Goal: Task Accomplishment & Management: Use online tool/utility

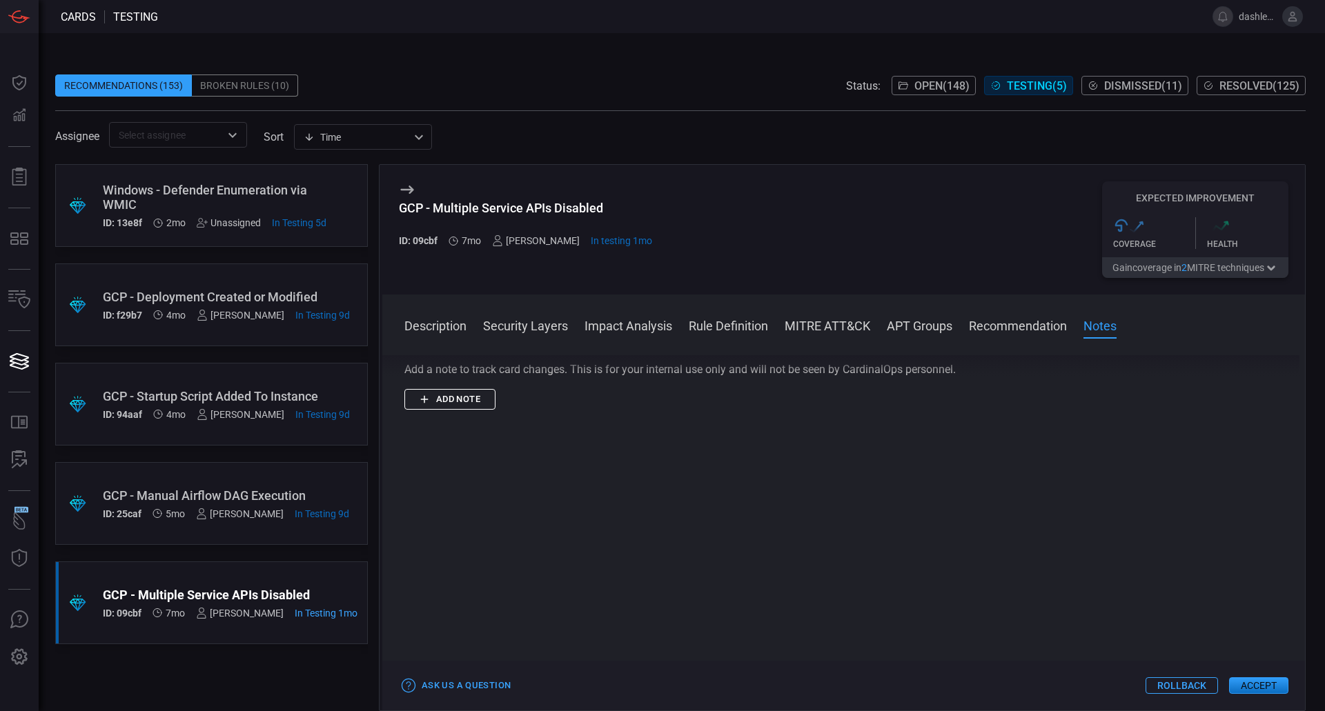
scroll to position [2003, 0]
click at [1251, 681] on button "Accept" at bounding box center [1258, 686] width 59 height 17
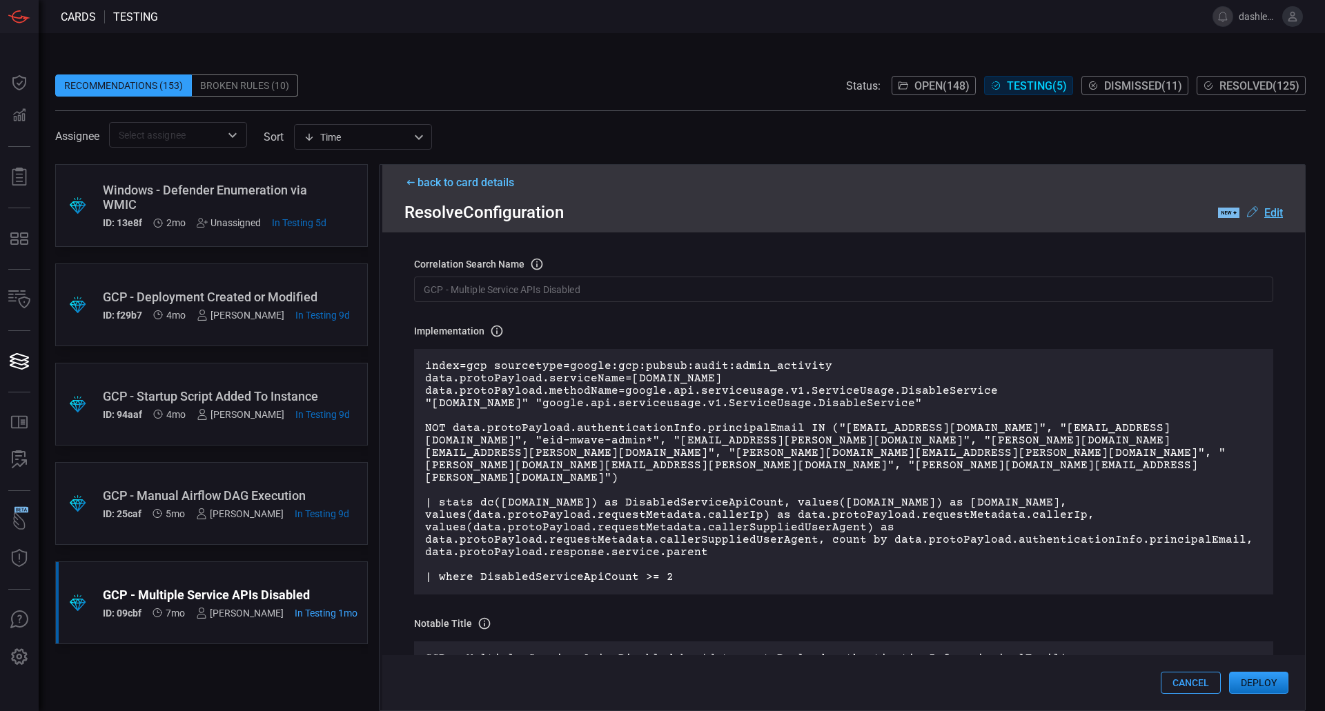
scroll to position [49, 0]
click at [615, 409] on p "index=gcp sourcetype=google:gcp:pubsub:audit:admin_activity data.protoPayload.s…" at bounding box center [843, 472] width 837 height 224
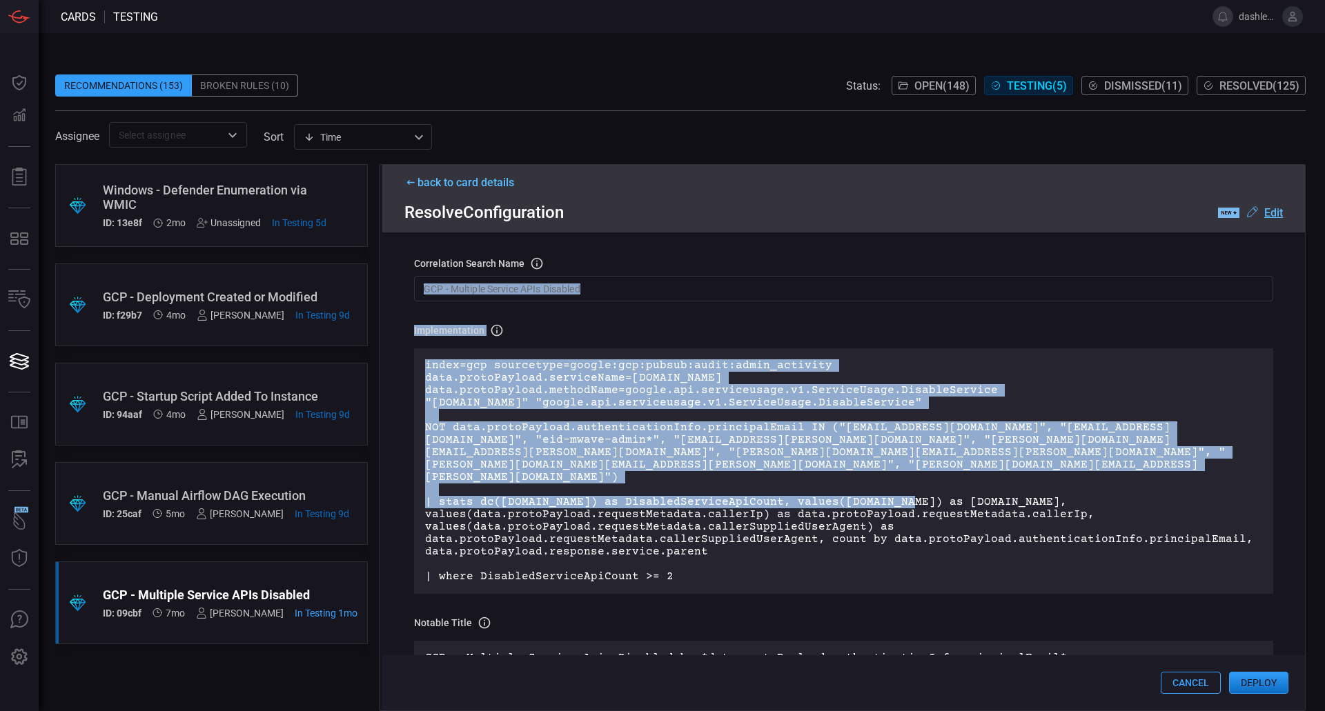
scroll to position [0, 0]
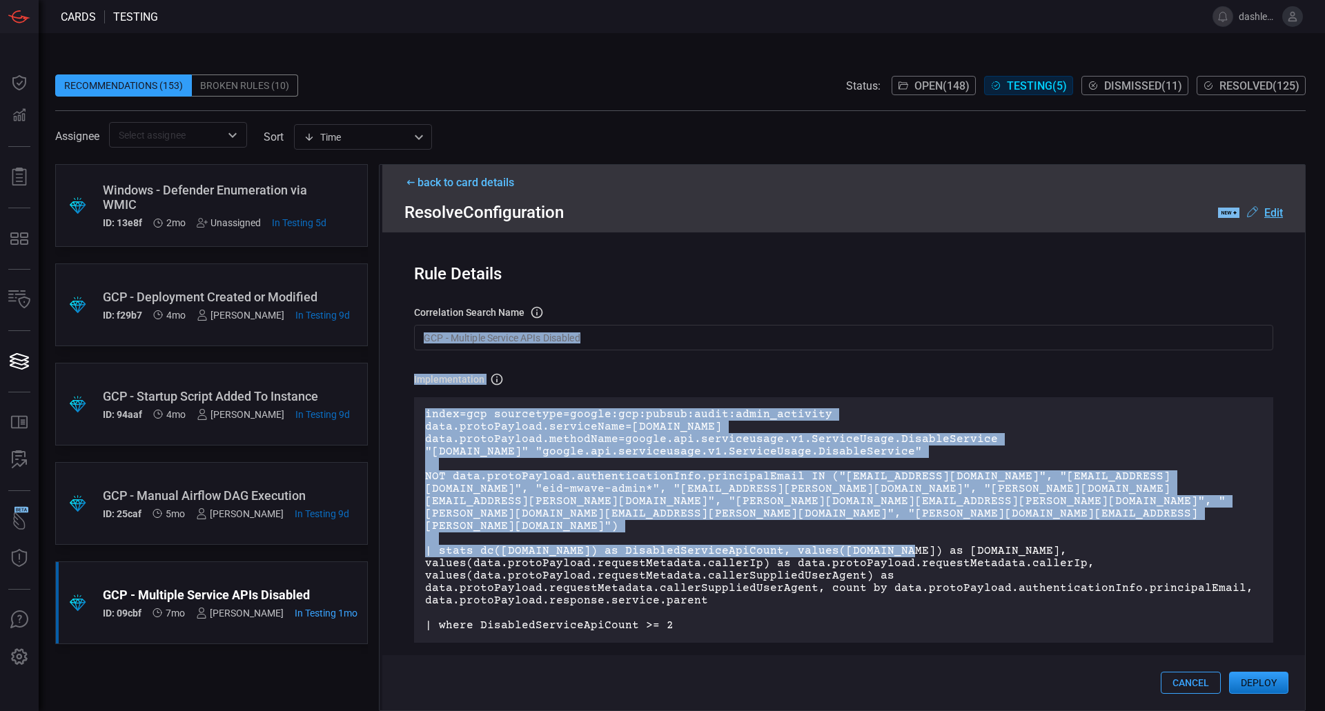
drag, startPoint x: 892, startPoint y: 489, endPoint x: 1290, endPoint y: 220, distance: 480.2
click at [1290, 220] on div "back to card details Resolve Configuration .label-new-label-new-cls-1 { fill: #…" at bounding box center [842, 437] width 927 height 547
click at [1277, 215] on u "Edit" at bounding box center [1273, 212] width 19 height 13
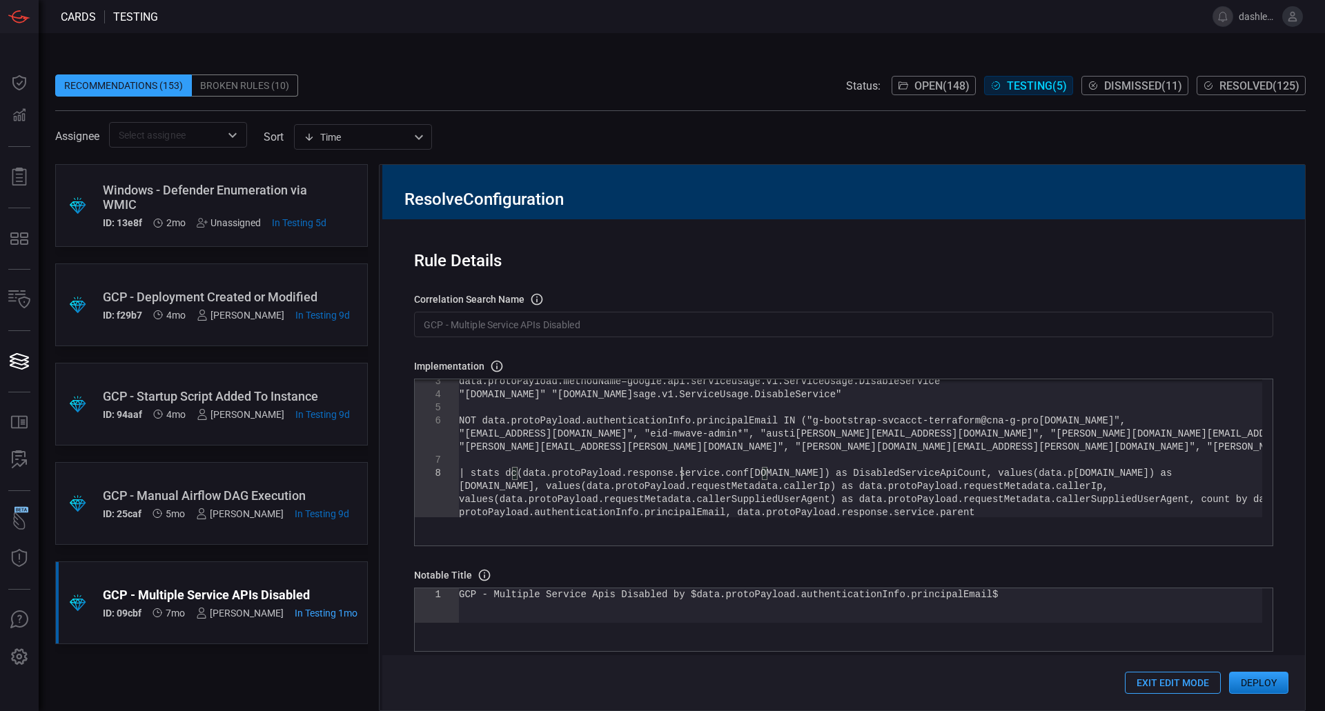
click at [683, 472] on div "data.protoPayload.methodName=google.api.serviceusa ge.v1.ServiceUsage.DisableSe…" at bounding box center [860, 510] width 803 height 322
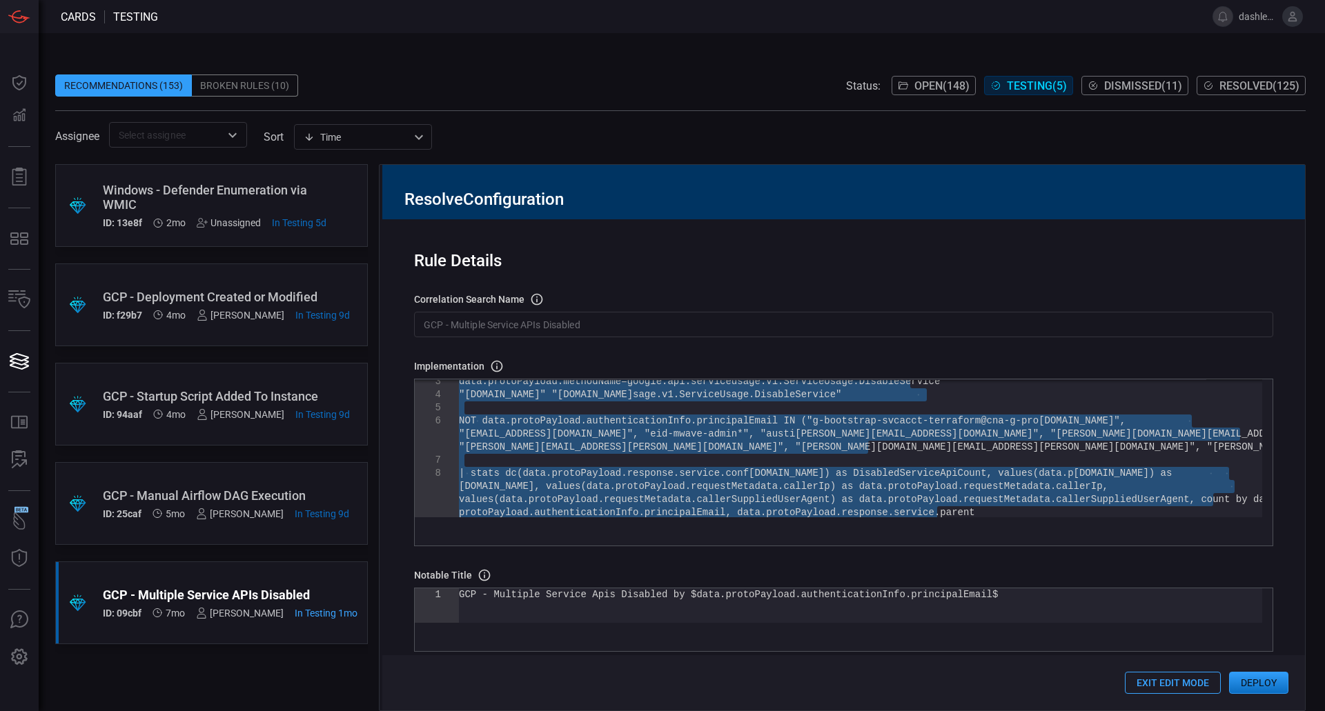
type textarea "s DisabledServiceApiCount, values([DOMAIN_NAME]) as [DOMAIN_NAME], values(data.…"
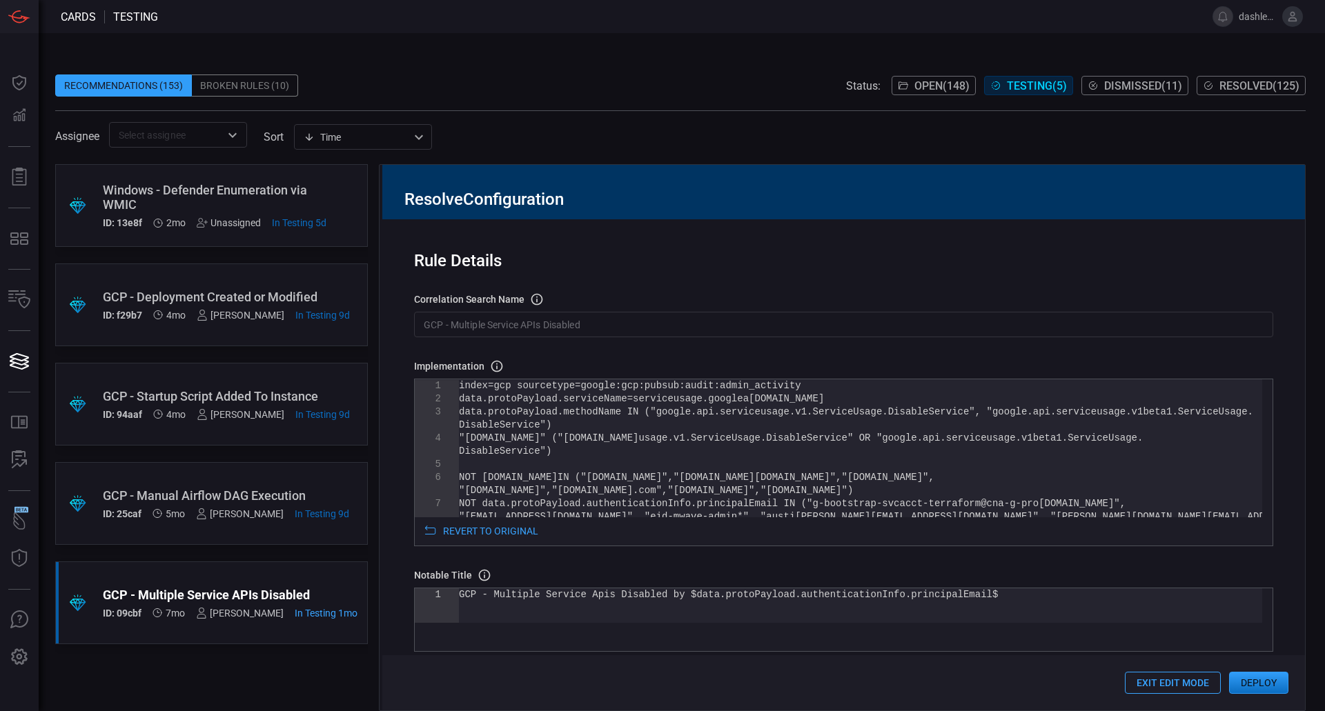
click at [814, 284] on div "Rule Details correlation search Name Name of the correlation search that will b…" at bounding box center [843, 464] width 923 height 491
click at [1248, 682] on button "Deploy" at bounding box center [1258, 683] width 59 height 22
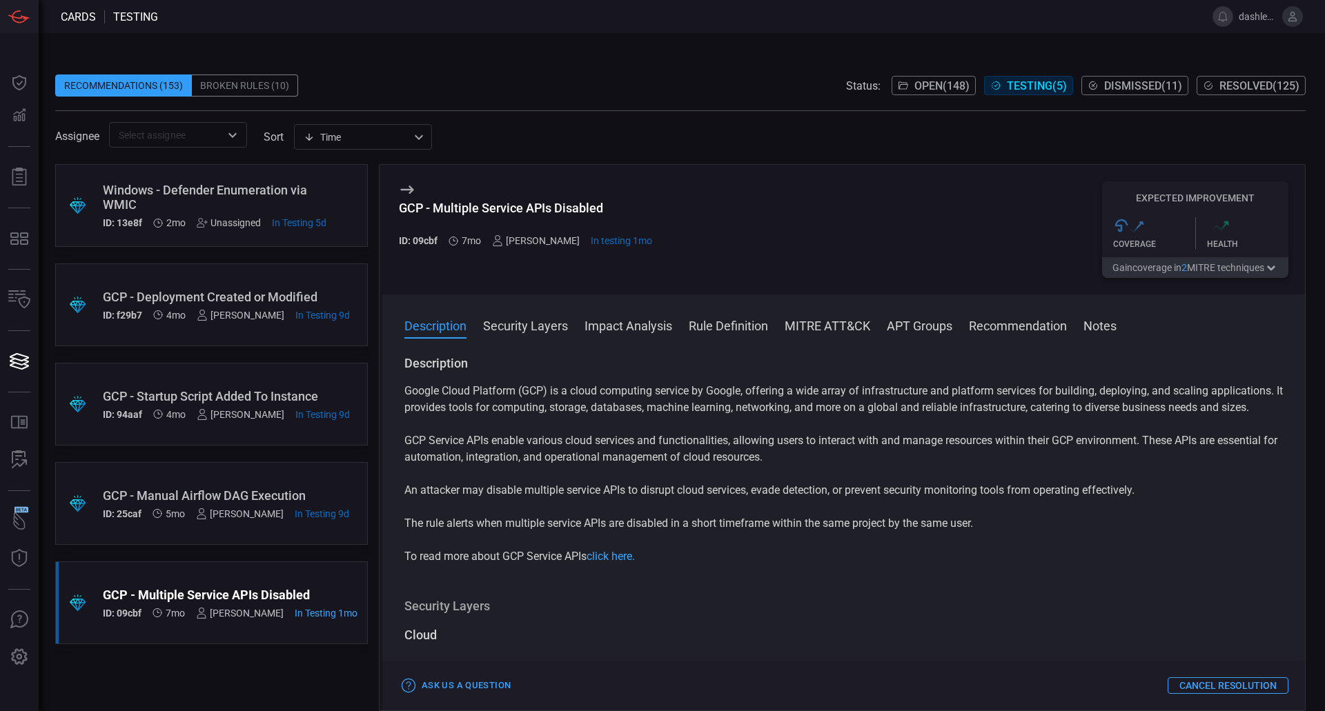
click at [834, 556] on div "Google Cloud Platform (GCP) is a cloud computing service by Google, offering a …" at bounding box center [843, 474] width 878 height 182
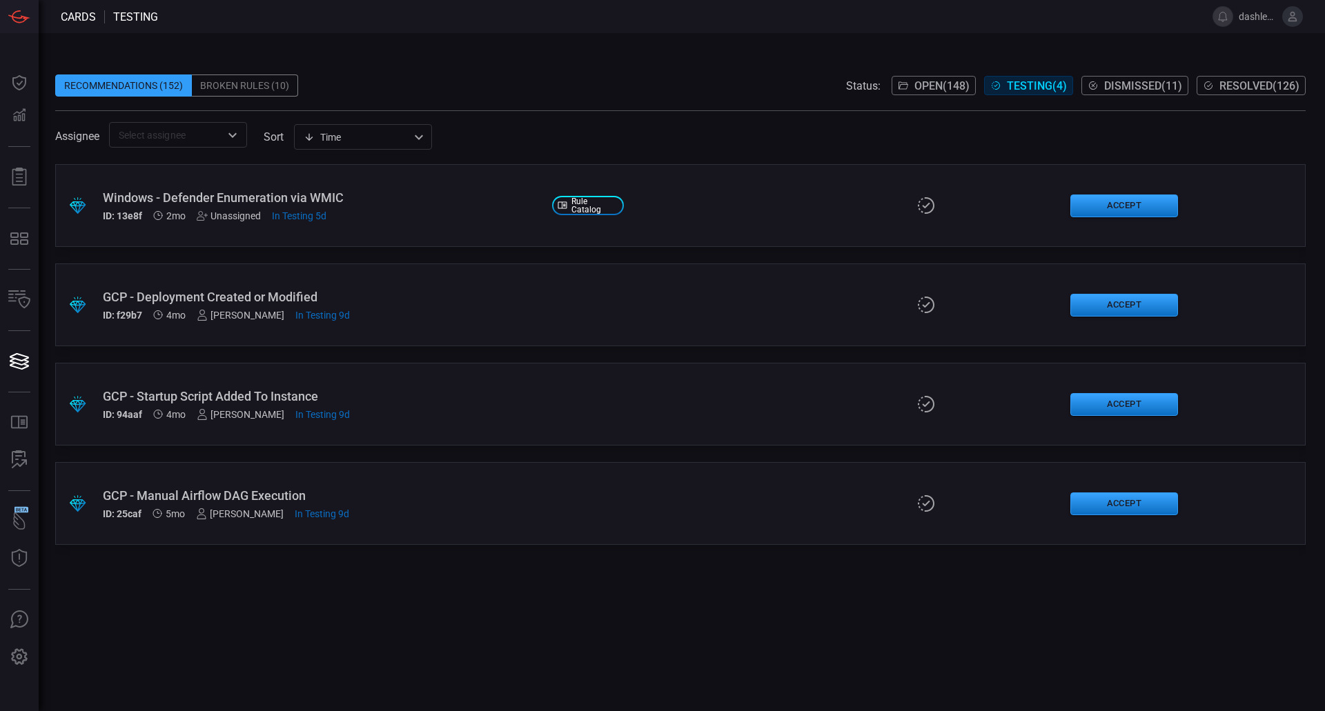
click at [293, 199] on div "Windows - Defender Enumeration via WMIC" at bounding box center [322, 197] width 438 height 14
